Goal: Task Accomplishment & Management: Manage account settings

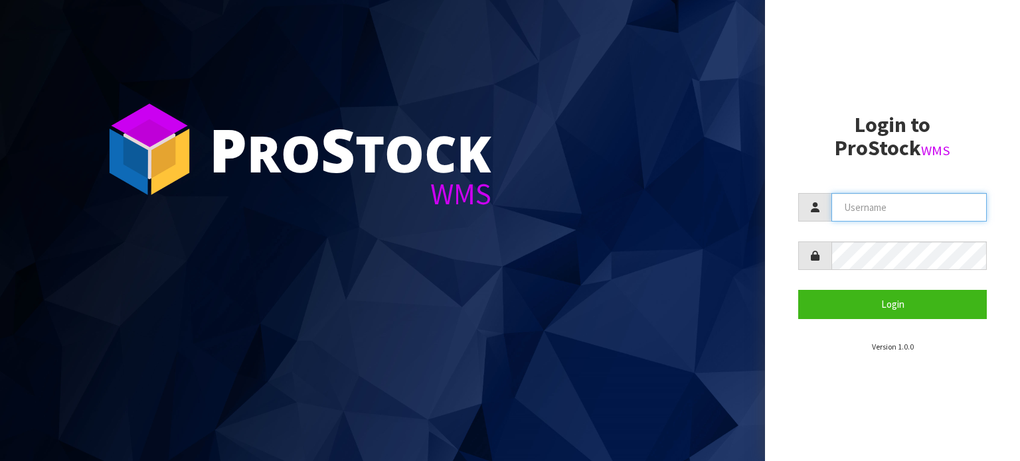
click at [897, 210] on input "text" at bounding box center [908, 207] width 155 height 29
paste input "KitchenAid"
type input "KitchenAid"
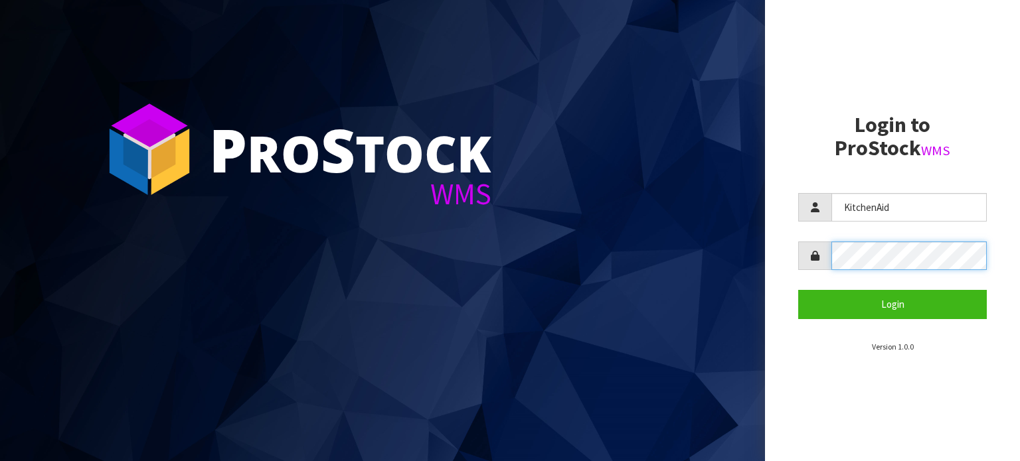
click at [798, 290] on button "Login" at bounding box center [892, 304] width 189 height 29
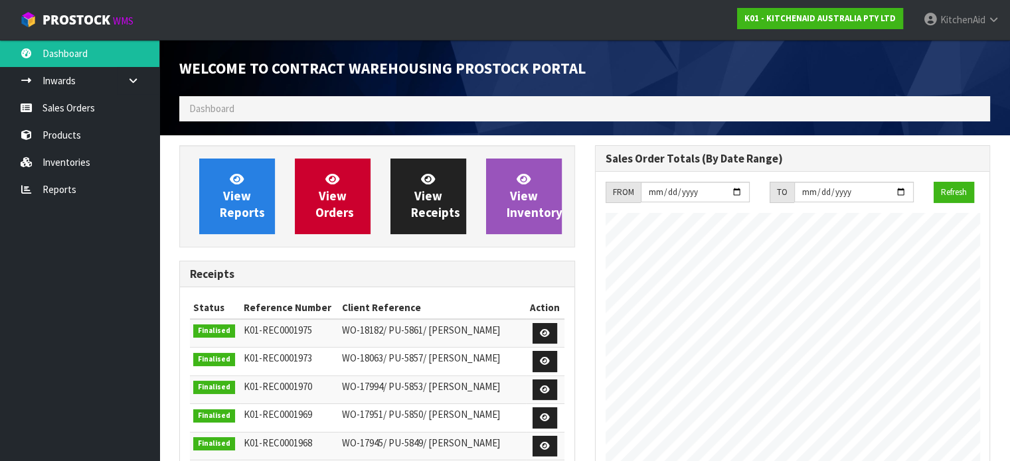
scroll to position [605, 415]
click at [95, 104] on link "Sales Orders" at bounding box center [79, 107] width 159 height 27
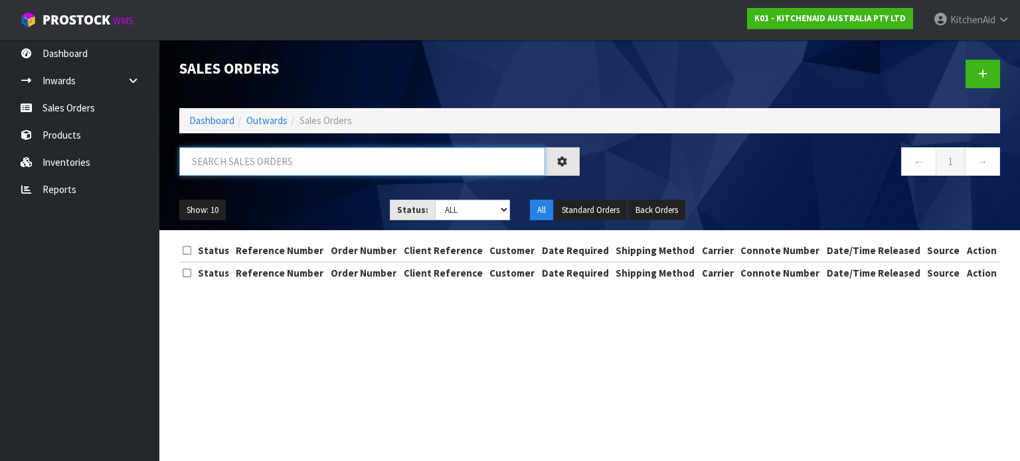
click at [345, 166] on input "text" at bounding box center [362, 161] width 366 height 29
paste input "K01-ORD0069874"
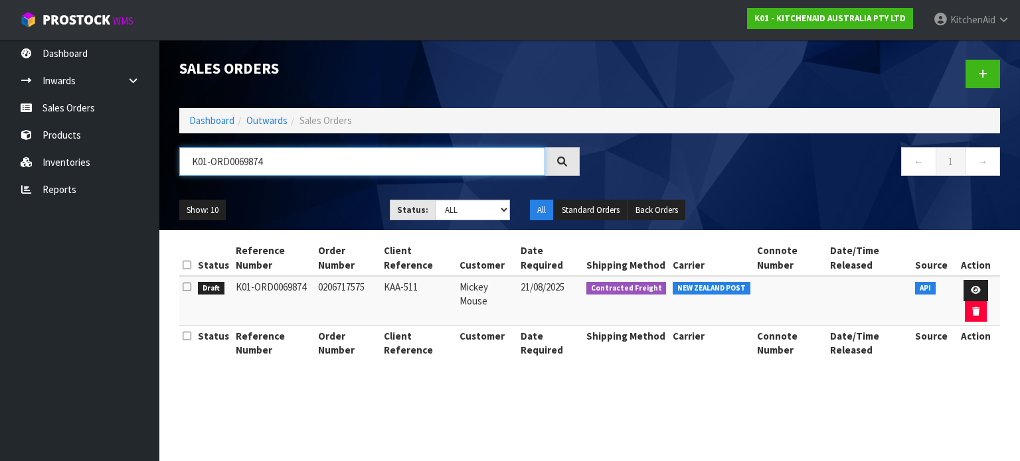
type input "K01-ORD0069874"
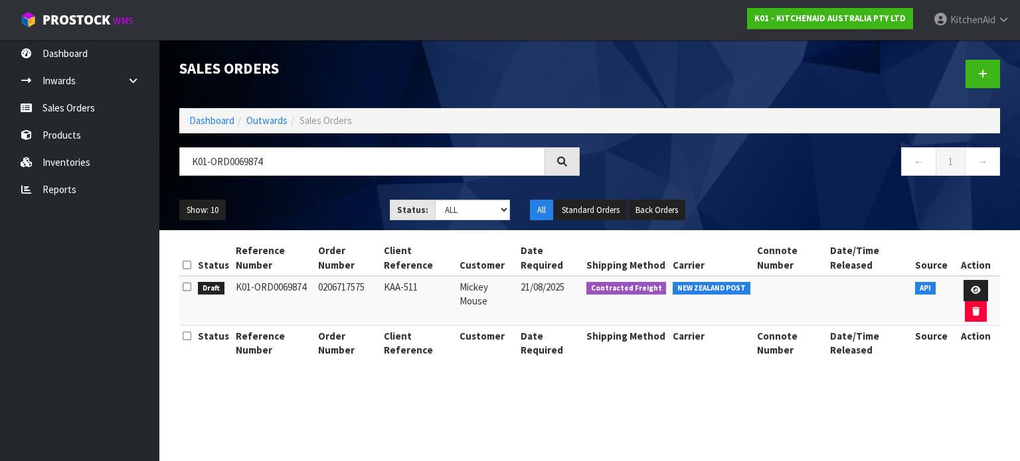
click at [258, 282] on td "K01-ORD0069874" at bounding box center [273, 301] width 82 height 50
click at [975, 290] on icon at bounding box center [975, 290] width 10 height 9
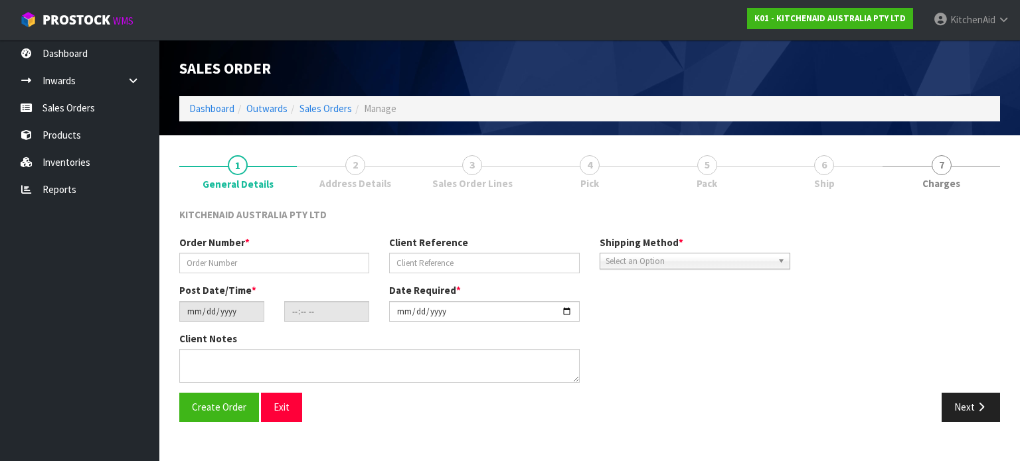
type input "0206717575"
type input "KAA-511"
type input "[DATE]"
type input "23:18:26.000"
type input "[DATE]"
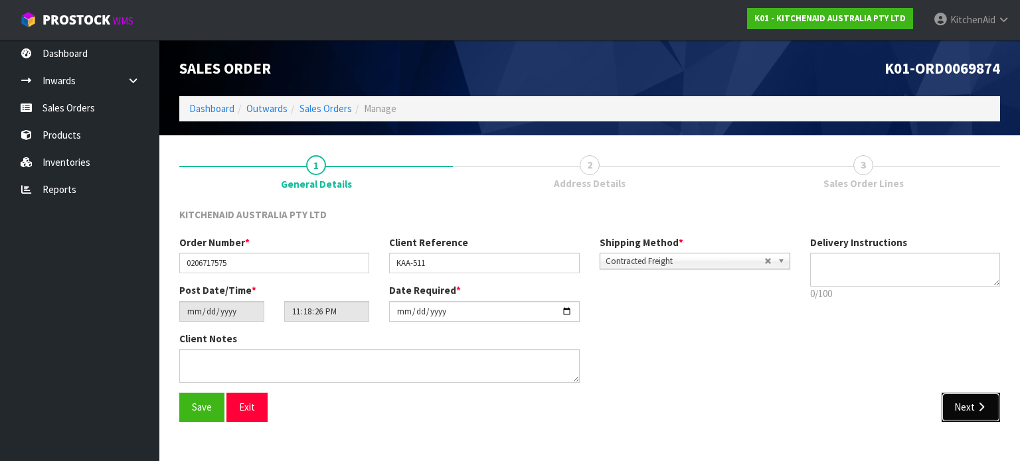
click at [960, 398] on button "Next" at bounding box center [970, 407] width 58 height 29
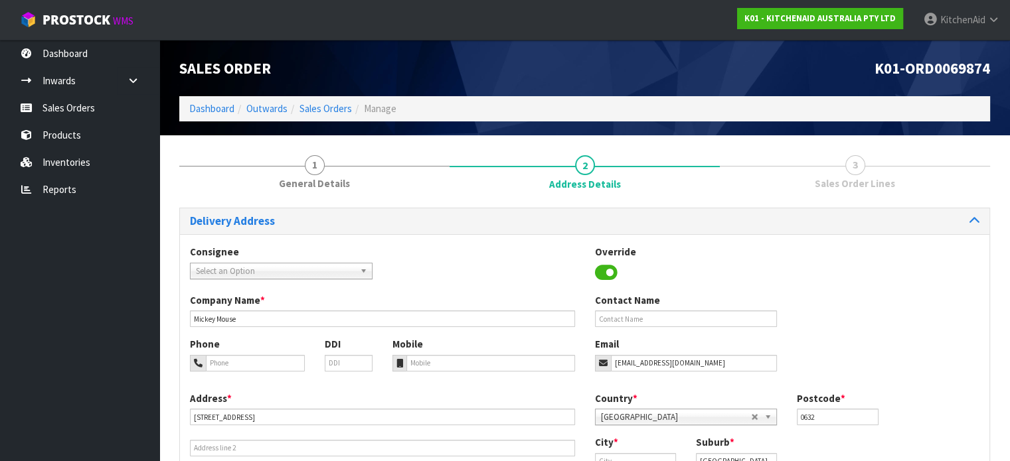
click at [960, 398] on div "Country * [GEOGRAPHIC_DATA] [GEOGRAPHIC_DATA] [GEOGRAPHIC_DATA] [GEOGRAPHIC_DAT…" at bounding box center [787, 414] width 405 height 44
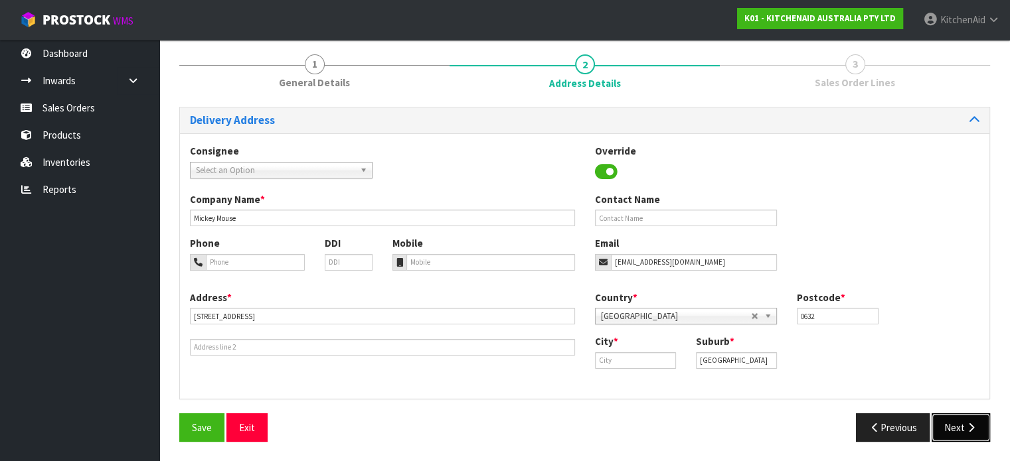
click at [952, 421] on button "Next" at bounding box center [960, 428] width 58 height 29
click at [964, 429] on button "Next" at bounding box center [960, 428] width 58 height 29
click at [956, 422] on button "Next" at bounding box center [960, 428] width 58 height 29
click at [617, 360] on input "text" at bounding box center [635, 360] width 81 height 17
click at [901, 424] on button "Previous" at bounding box center [893, 428] width 74 height 29
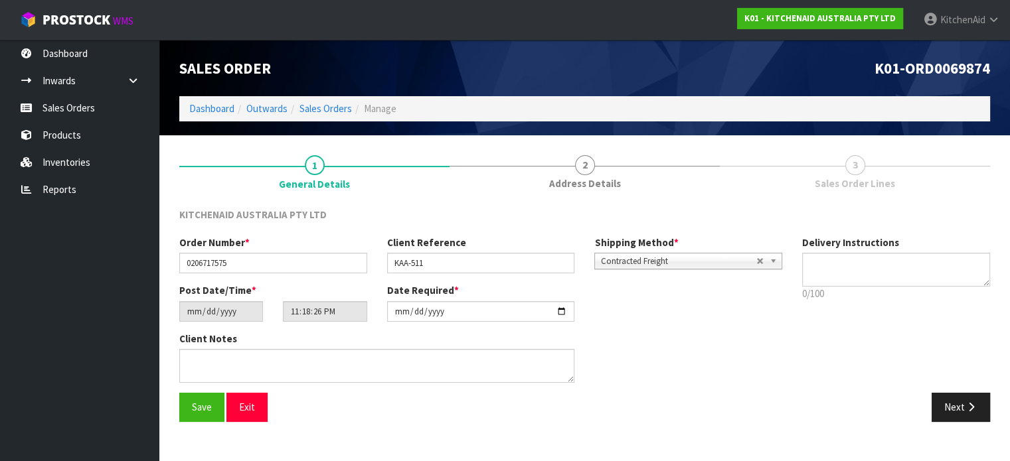
scroll to position [0, 0]
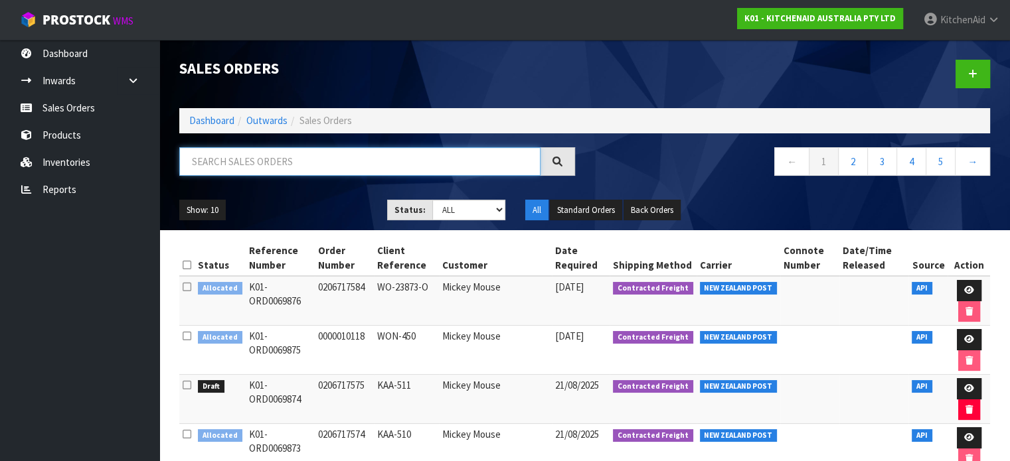
click at [301, 161] on input "text" at bounding box center [359, 161] width 361 height 29
paste input "K01-ORD0069874"
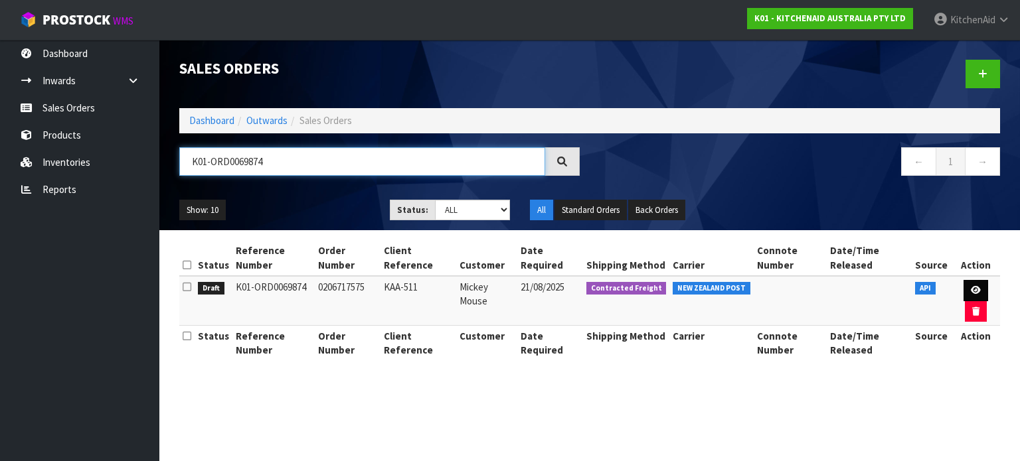
type input "K01-ORD0069874"
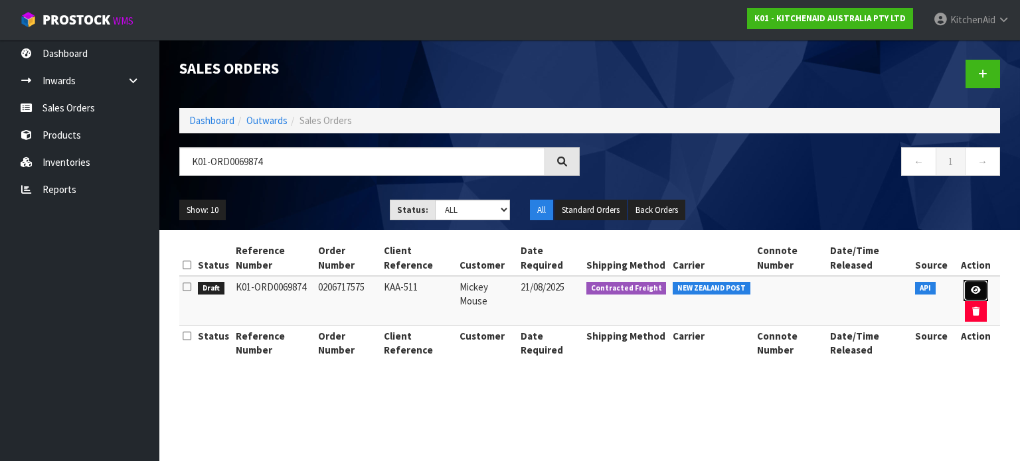
click at [970, 290] on icon at bounding box center [975, 290] width 10 height 9
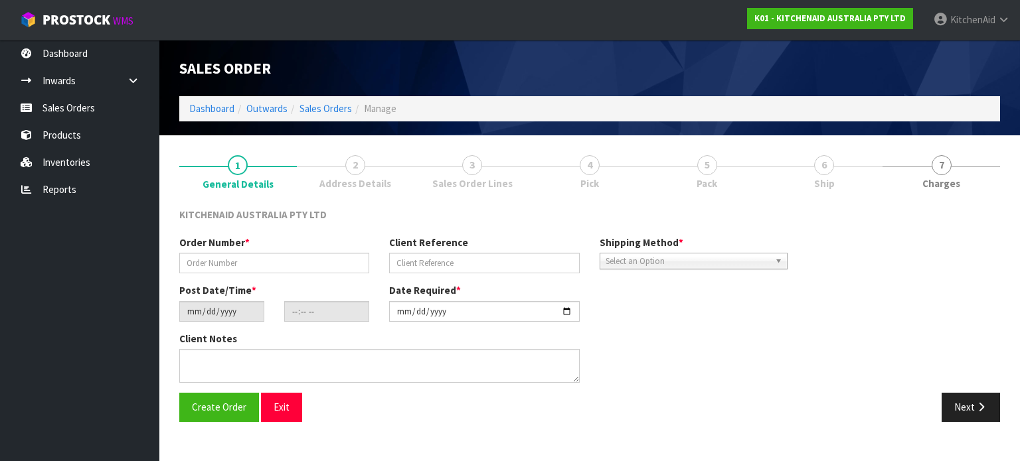
type input "0206717575"
type input "KAA-511"
type input "[DATE]"
type input "23:18:26.000"
type input "[DATE]"
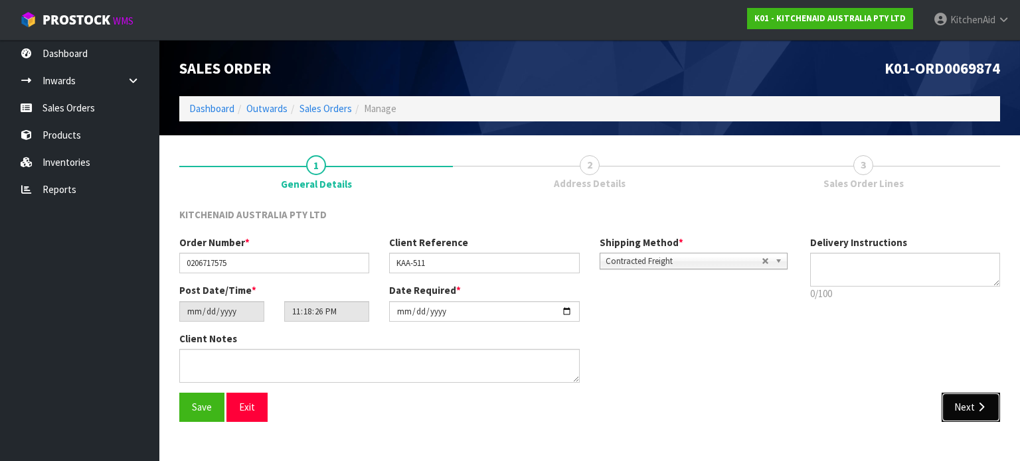
click at [964, 412] on button "Next" at bounding box center [970, 407] width 58 height 29
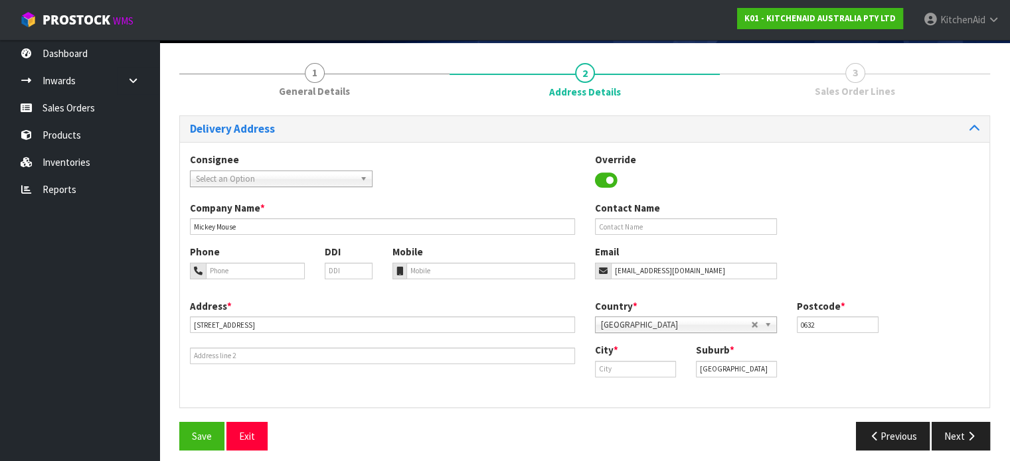
scroll to position [93, 0]
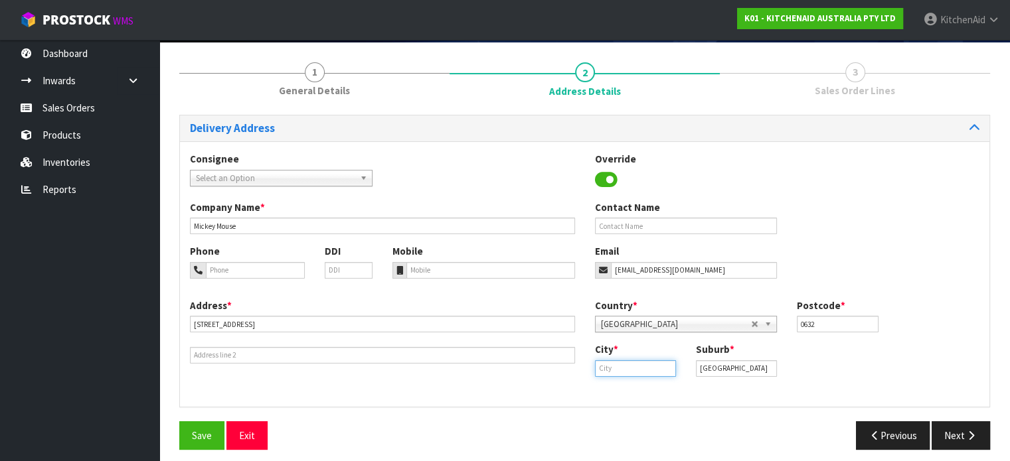
click at [617, 363] on input "text" at bounding box center [635, 368] width 81 height 17
click at [624, 385] on link "J ohnsonville" at bounding box center [647, 391] width 105 height 18
type input "[GEOGRAPHIC_DATA]"
click at [972, 437] on icon "button" at bounding box center [970, 436] width 13 height 10
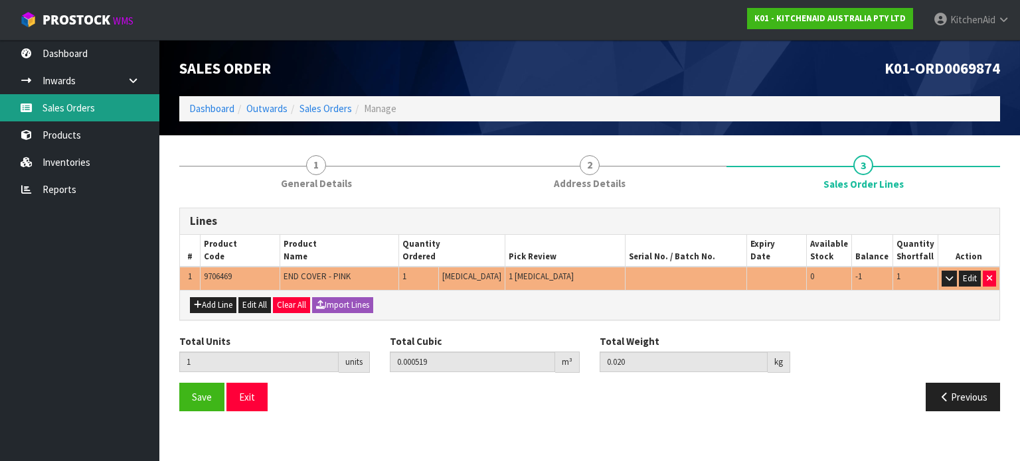
click at [76, 102] on link "Sales Orders" at bounding box center [79, 107] width 159 height 27
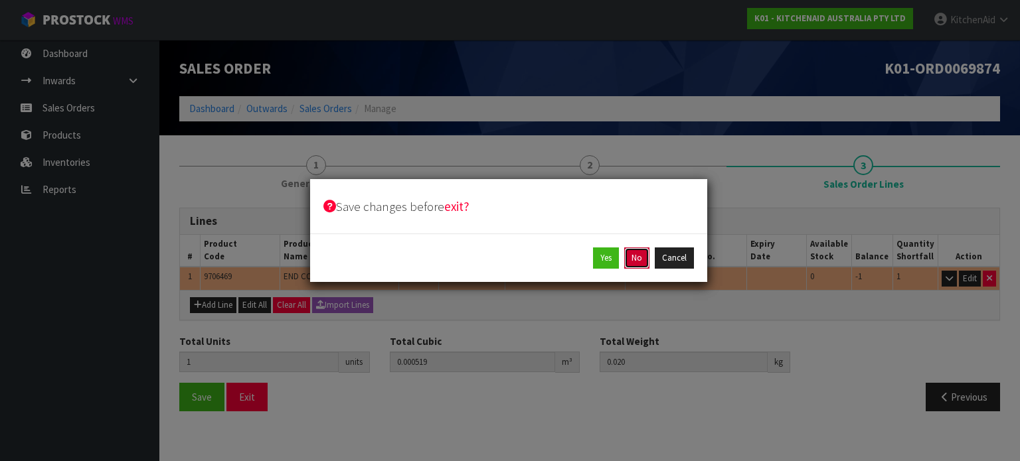
click at [643, 260] on button "No" at bounding box center [636, 258] width 25 height 21
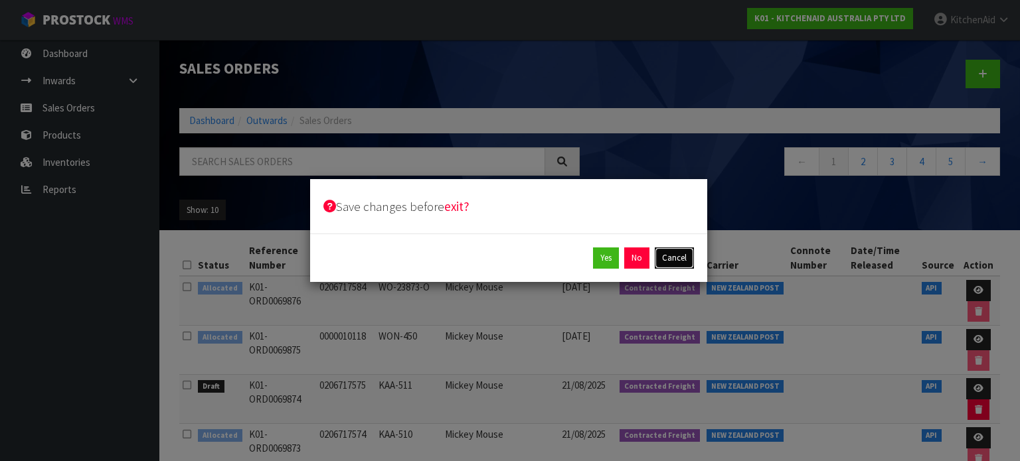
click at [677, 256] on button "Cancel" at bounding box center [673, 258] width 39 height 21
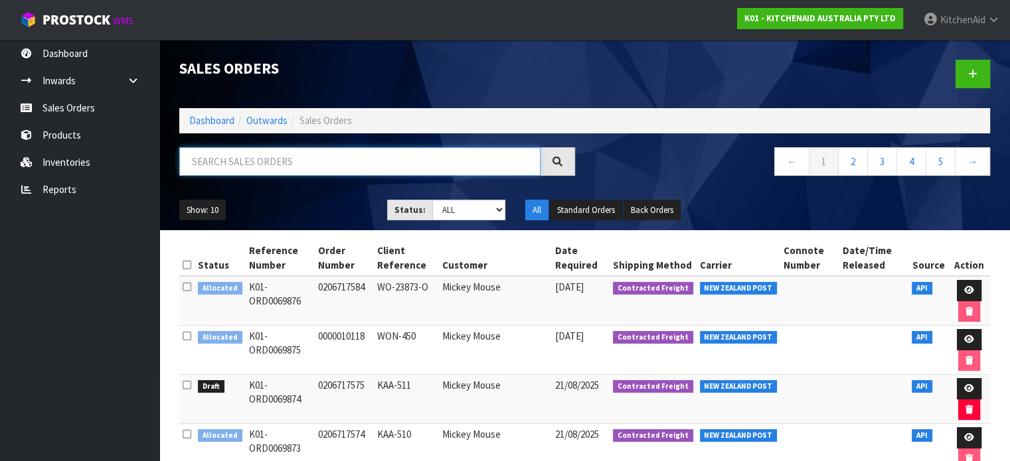
click at [333, 163] on input "text" at bounding box center [359, 161] width 361 height 29
paste input "K01-ORD0069875"
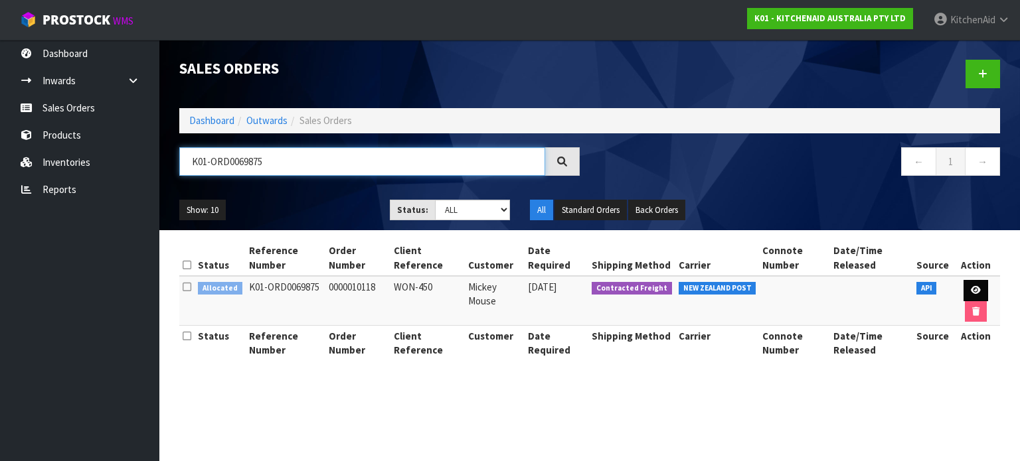
type input "K01-ORD0069875"
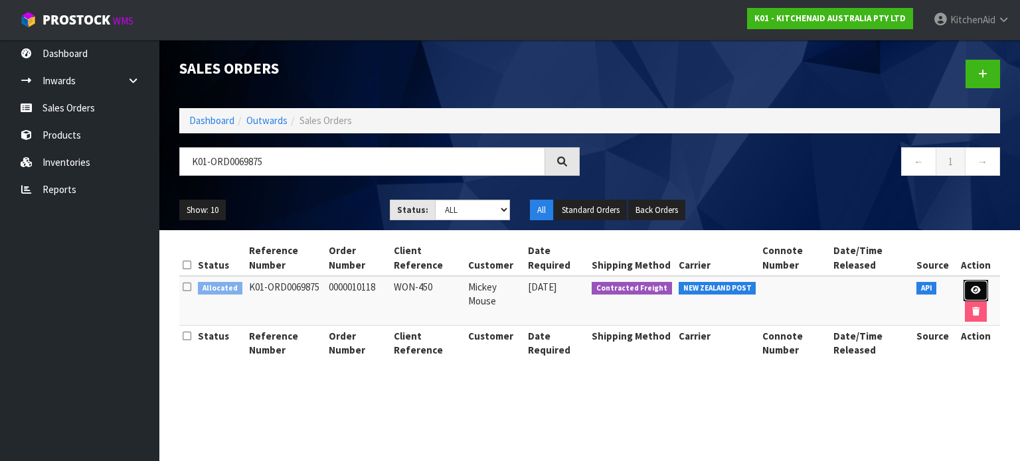
click at [978, 287] on icon at bounding box center [975, 290] width 10 height 9
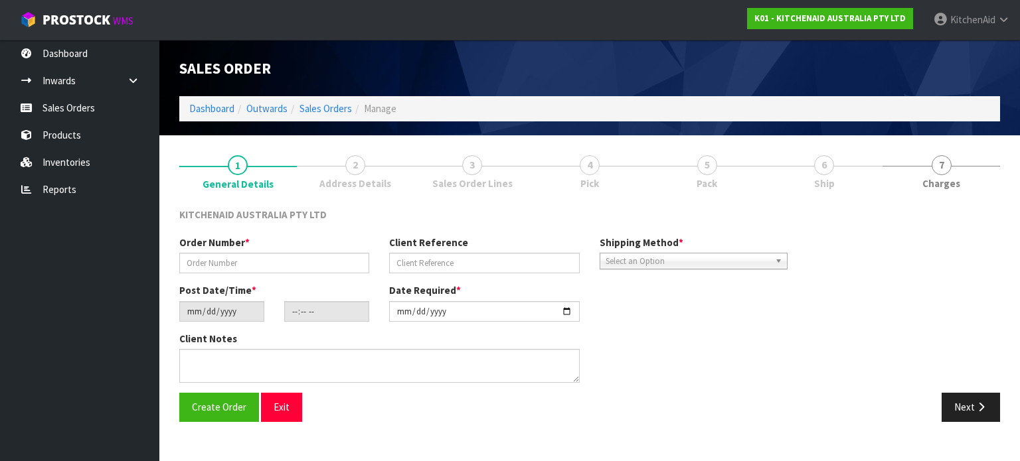
type input "0000010118"
type input "WON-450"
type input "[DATE]"
type input "18:34:23.000"
type input "[DATE]"
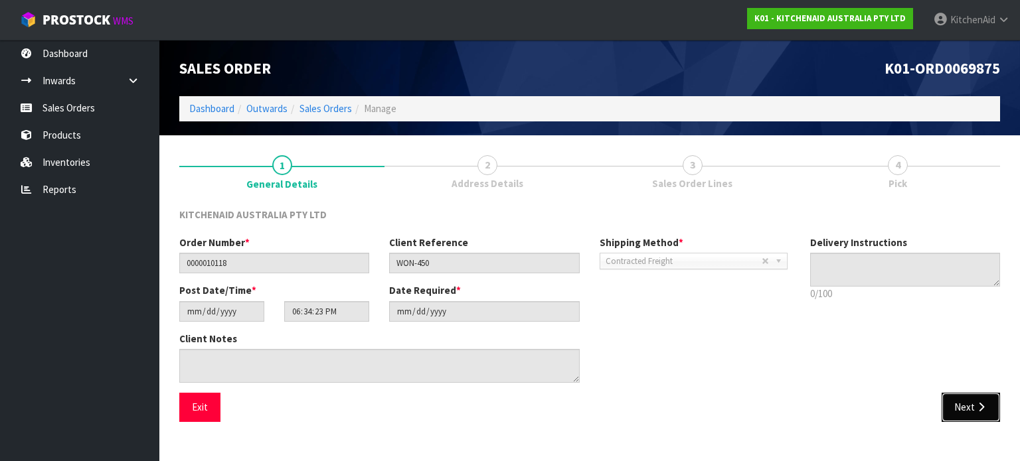
click at [966, 404] on button "Next" at bounding box center [970, 407] width 58 height 29
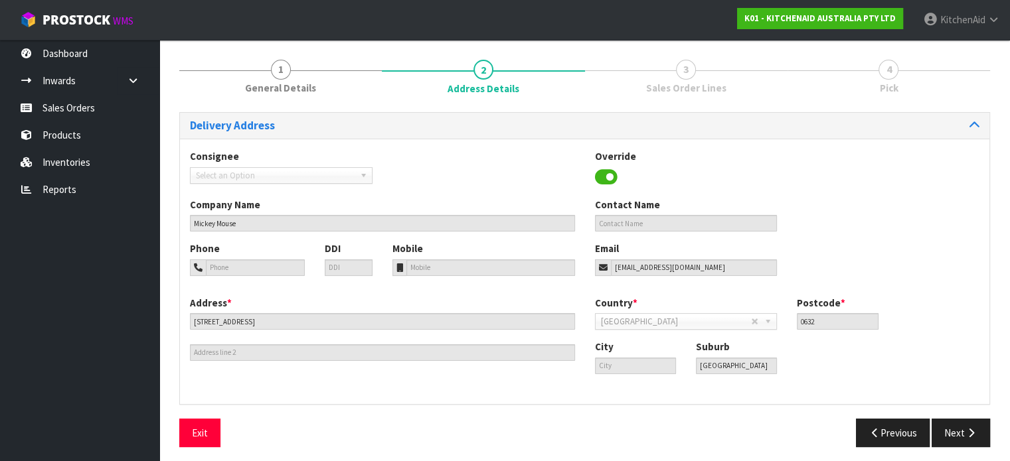
scroll to position [101, 0]
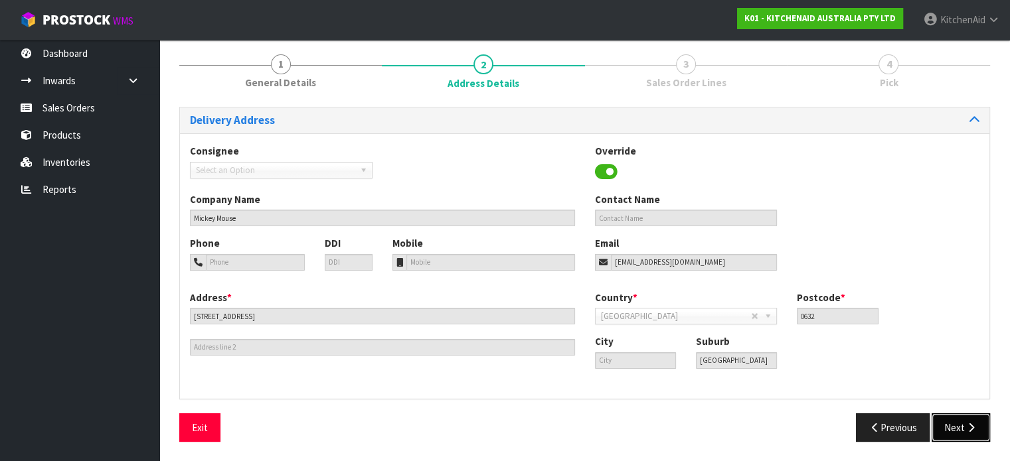
click at [962, 430] on button "Next" at bounding box center [960, 428] width 58 height 29
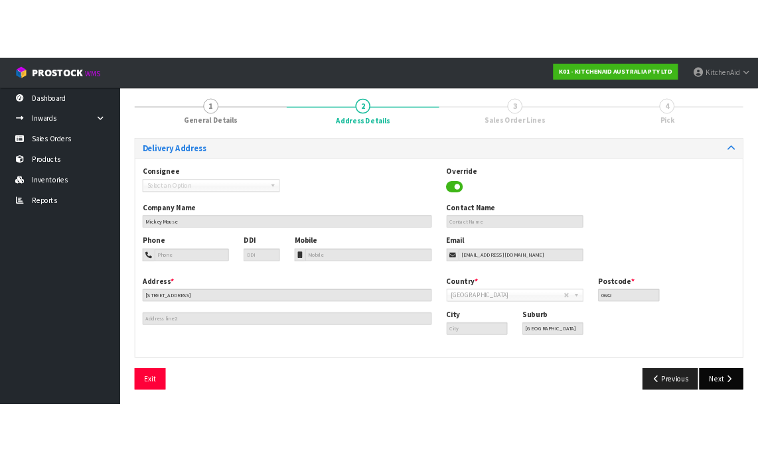
scroll to position [0, 0]
